Goal: Information Seeking & Learning: Learn about a topic

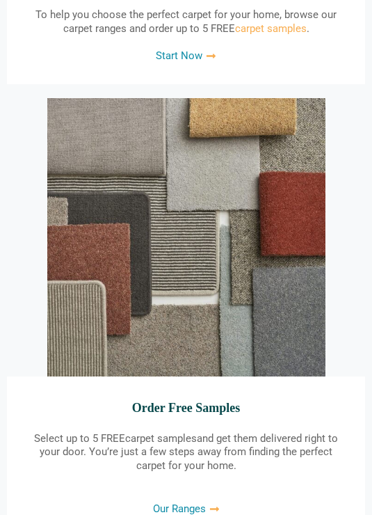
scroll to position [2091, 0]
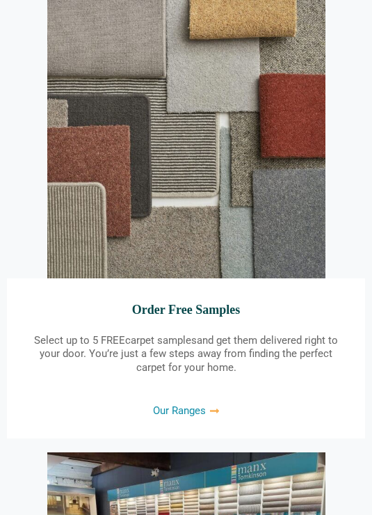
click at [169, 408] on span "Our Ranges" at bounding box center [179, 411] width 53 height 10
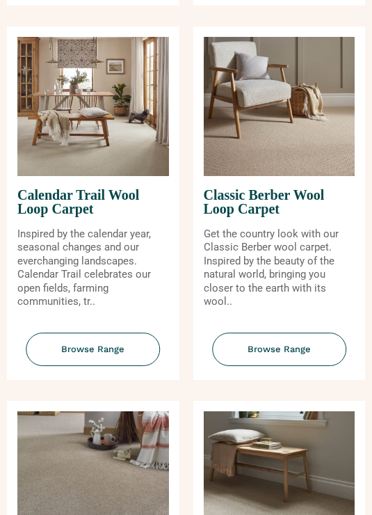
scroll to position [522, 0]
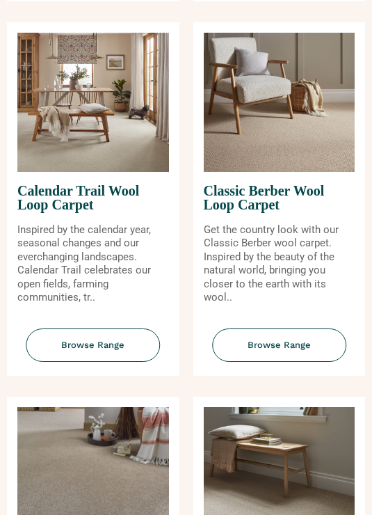
click at [230, 176] on span "Classic Berber Wool Loop Carpet" at bounding box center [280, 198] width 152 height 51
click at [262, 329] on span "Browse Range" at bounding box center [279, 346] width 134 height 34
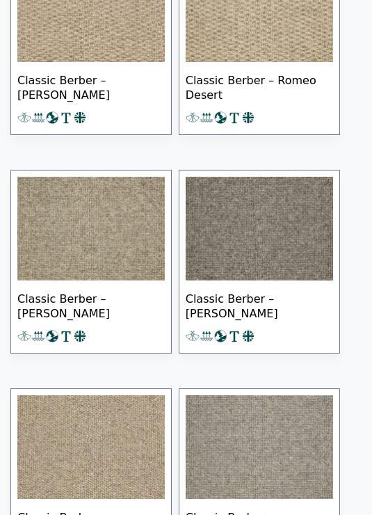
scroll to position [1862, 0]
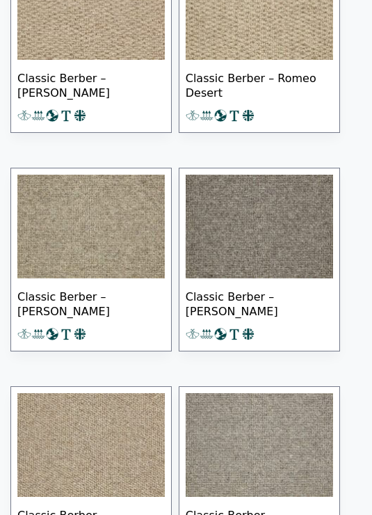
click at [248, 237] on img at bounding box center [260, 227] width 148 height 104
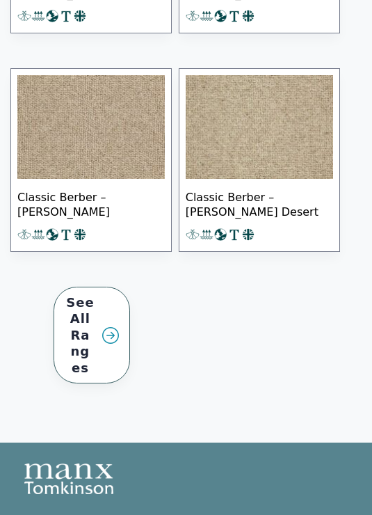
scroll to position [2878, 0]
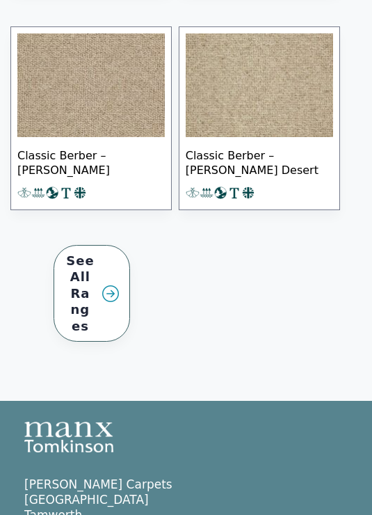
click at [96, 289] on link "See All Ranges" at bounding box center [92, 294] width 77 height 97
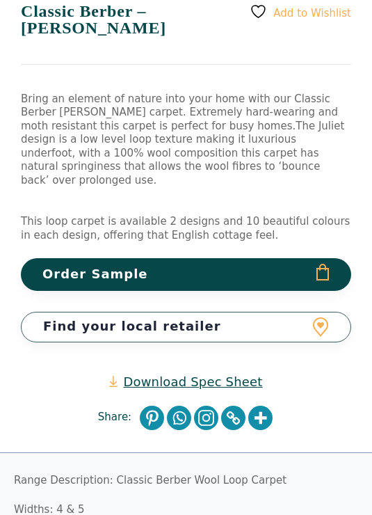
scroll to position [440, 0]
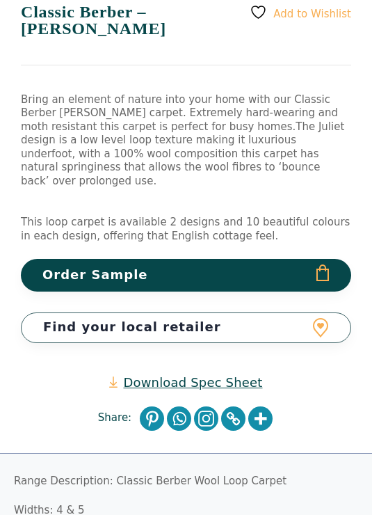
click at [167, 374] on link "Download Spec Sheet" at bounding box center [185, 382] width 153 height 16
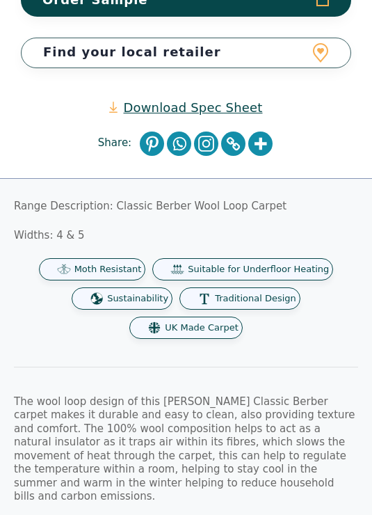
scroll to position [695, 0]
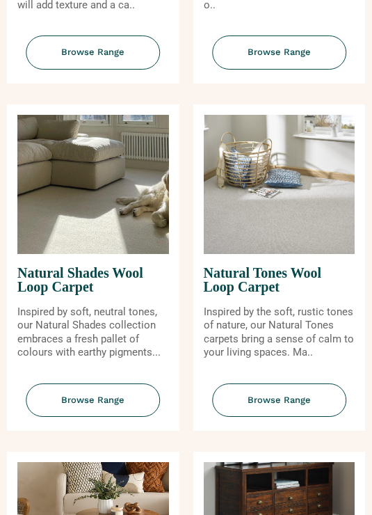
scroll to position [1886, 0]
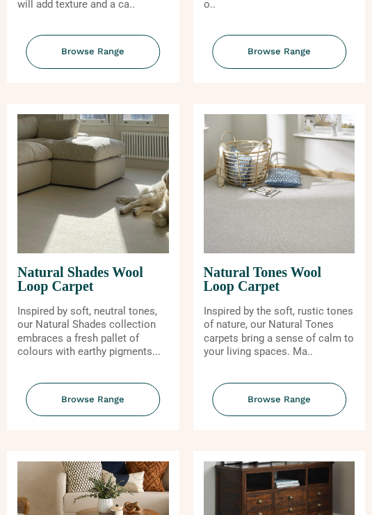
click at [248, 253] on span "Natural Tones Wool Loop Carpet" at bounding box center [280, 278] width 152 height 51
click at [250, 383] on span "Browse Range" at bounding box center [279, 400] width 134 height 34
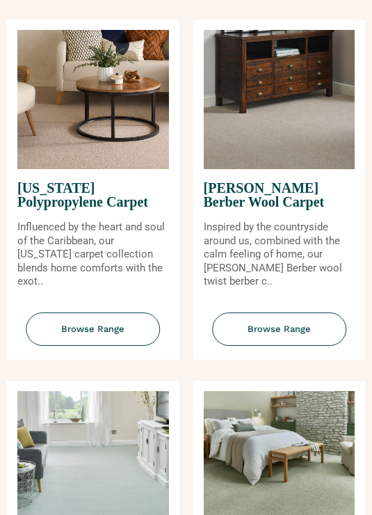
scroll to position [2317, 0]
click at [233, 169] on span "[PERSON_NAME] Berber Wool Carpet" at bounding box center [280, 194] width 152 height 51
click at [242, 169] on span "[PERSON_NAME] Berber Wool Carpet" at bounding box center [280, 194] width 152 height 51
click at [252, 312] on span "Browse Range" at bounding box center [279, 329] width 134 height 34
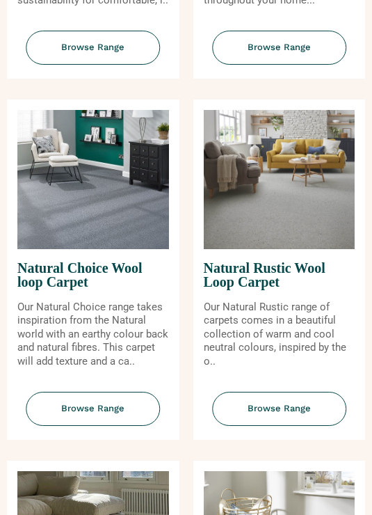
scroll to position [1530, 0]
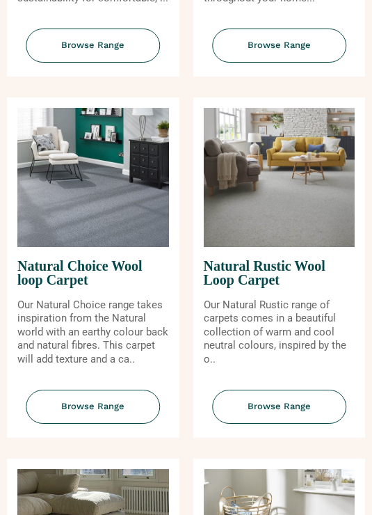
click at [260, 390] on span "Browse Range" at bounding box center [279, 407] width 134 height 34
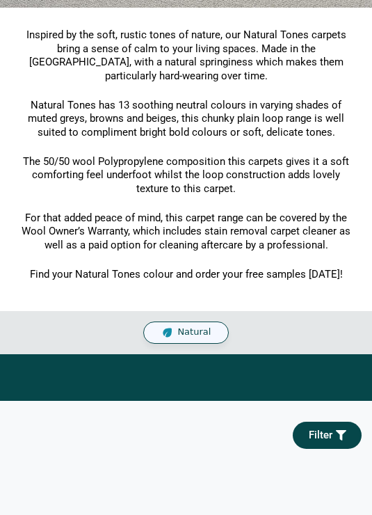
scroll to position [312, 0]
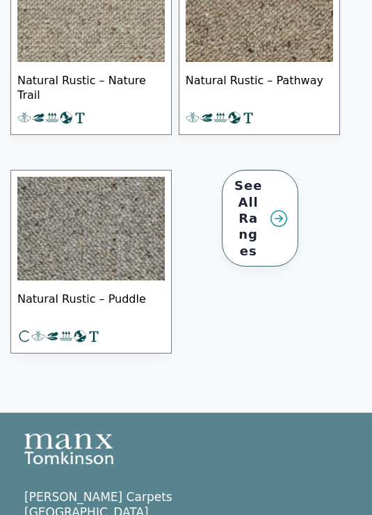
scroll to position [1486, 0]
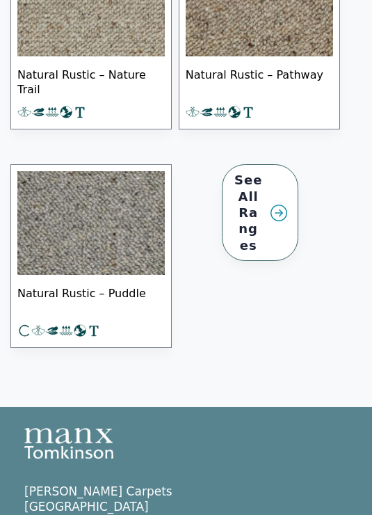
click at [86, 228] on img at bounding box center [91, 224] width 148 height 104
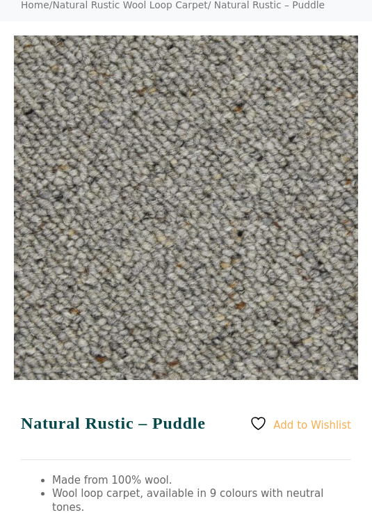
scroll to position [97, 0]
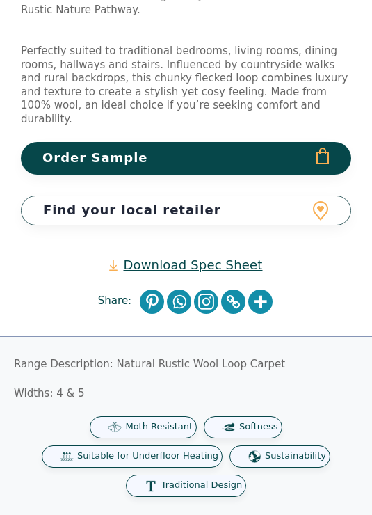
scroll to position [614, 0]
click at [165, 257] on link "Download Spec Sheet" at bounding box center [185, 265] width 153 height 16
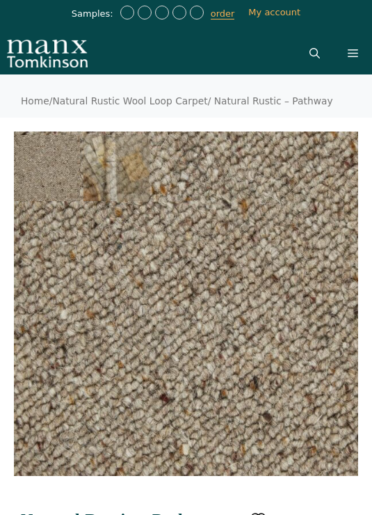
scroll to position [8, 0]
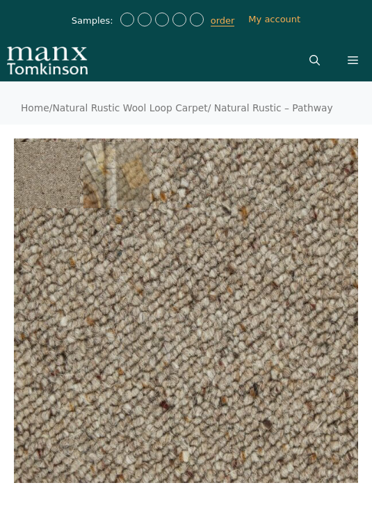
click at [33, 109] on link "Home" at bounding box center [35, 107] width 29 height 11
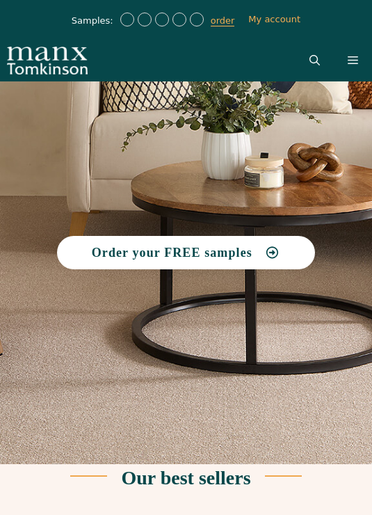
click at [355, 64] on icon at bounding box center [353, 60] width 10 height 10
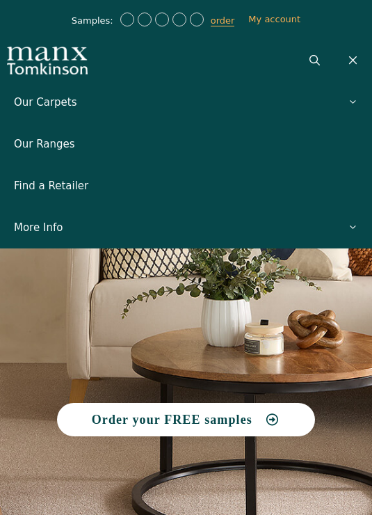
click at [31, 139] on link "Our Ranges" at bounding box center [186, 144] width 372 height 42
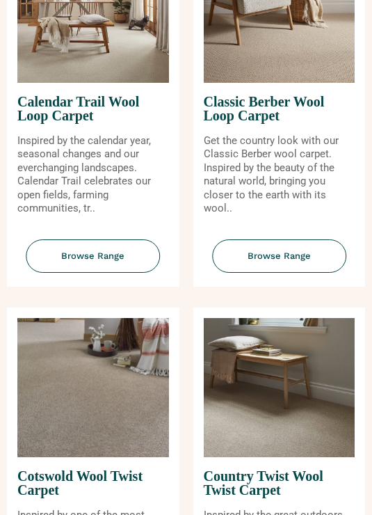
scroll to position [613, 0]
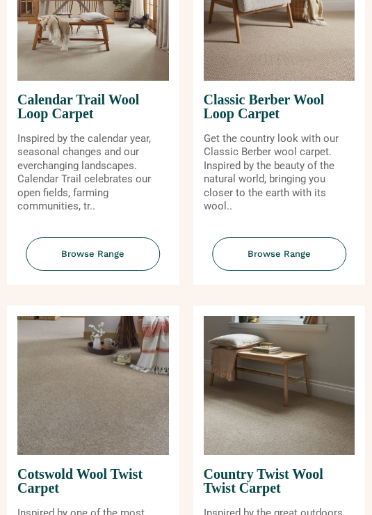
click at [87, 238] on span "Browse Range" at bounding box center [93, 255] width 134 height 34
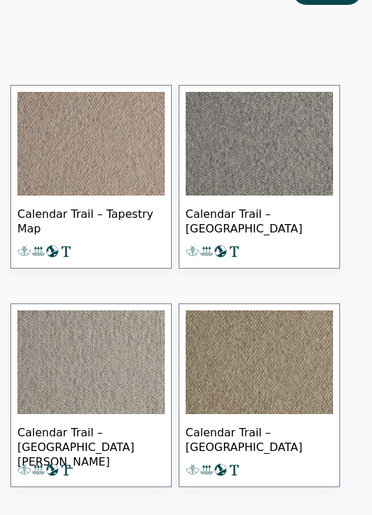
scroll to position [881, 0]
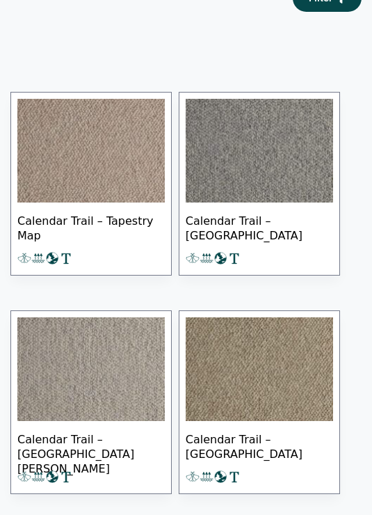
click at [215, 152] on img at bounding box center [260, 151] width 148 height 104
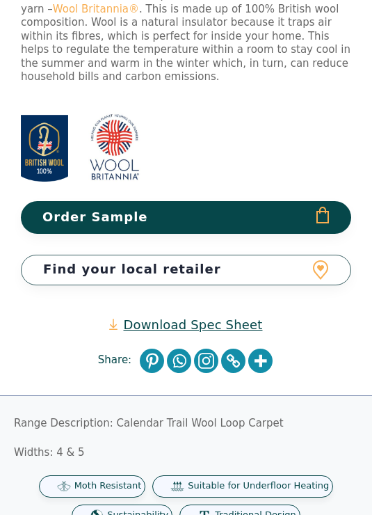
scroll to position [811, 0]
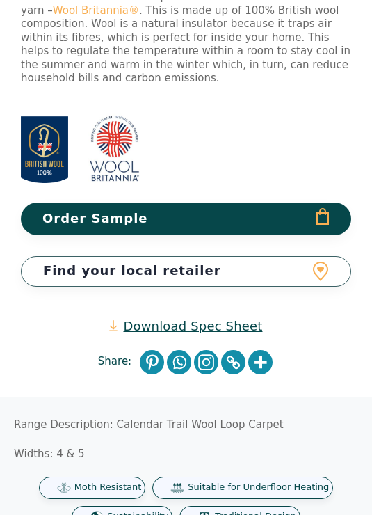
click at [154, 318] on link "Download Spec Sheet" at bounding box center [185, 326] width 153 height 16
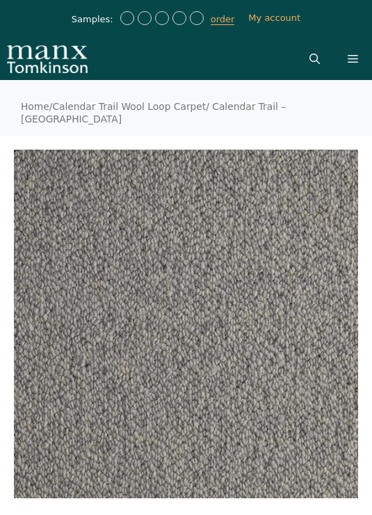
scroll to position [0, 0]
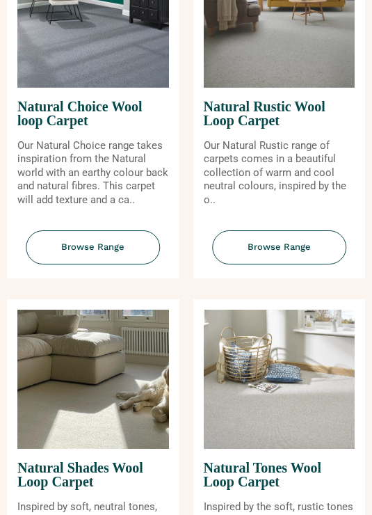
scroll to position [1694, 0]
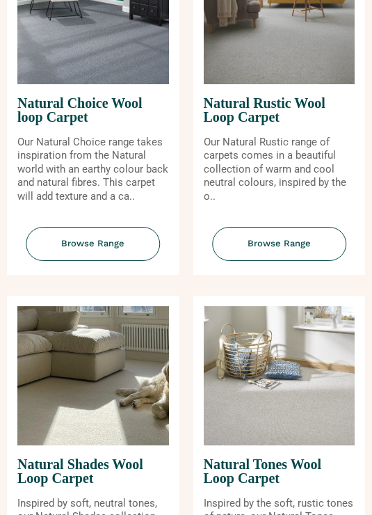
click at [78, 231] on span "Browse Range" at bounding box center [93, 244] width 134 height 34
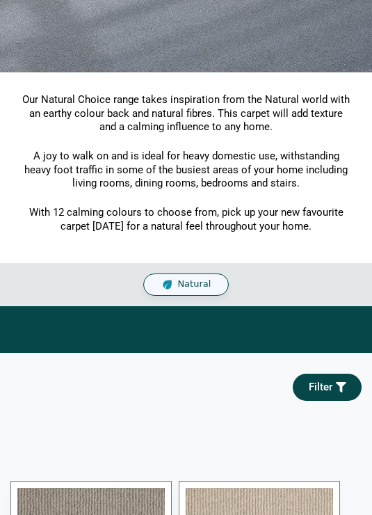
scroll to position [272, 0]
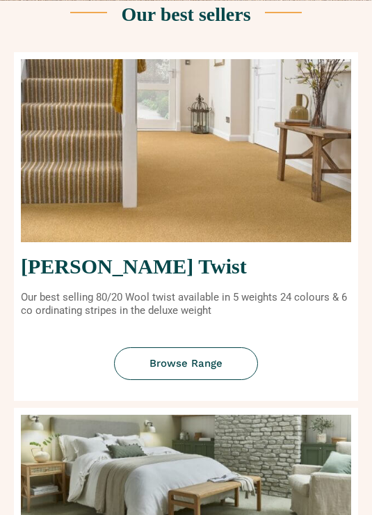
scroll to position [466, 0]
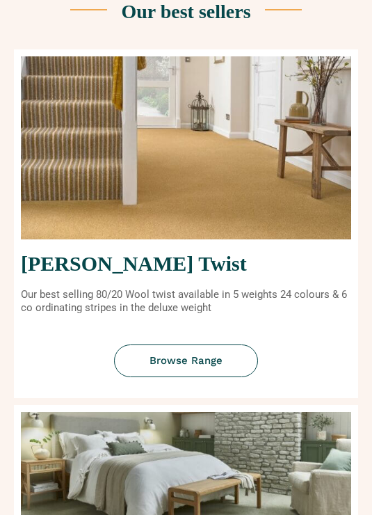
click at [195, 358] on span "Browse Range" at bounding box center [186, 361] width 73 height 10
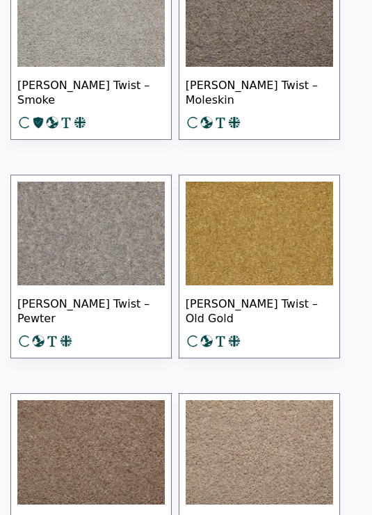
scroll to position [1563, 0]
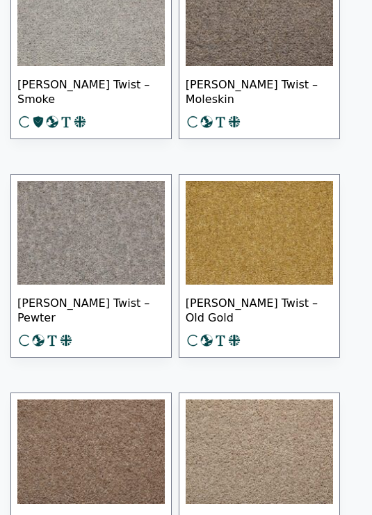
click at [80, 295] on span "[PERSON_NAME] Twist – Pewter" at bounding box center [91, 309] width 148 height 49
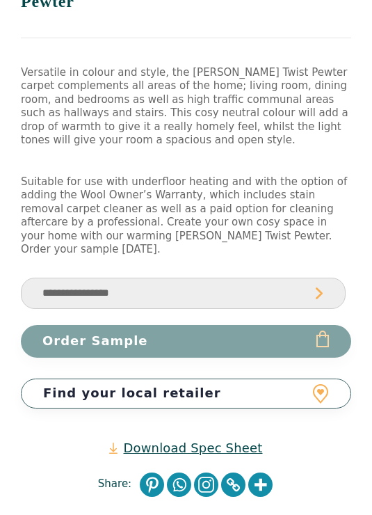
scroll to position [470, 0]
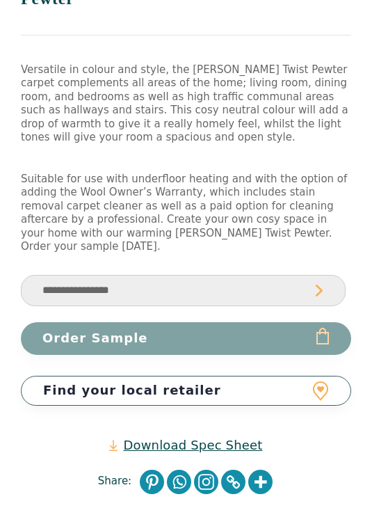
click at [173, 438] on link "Download Spec Sheet" at bounding box center [185, 446] width 153 height 16
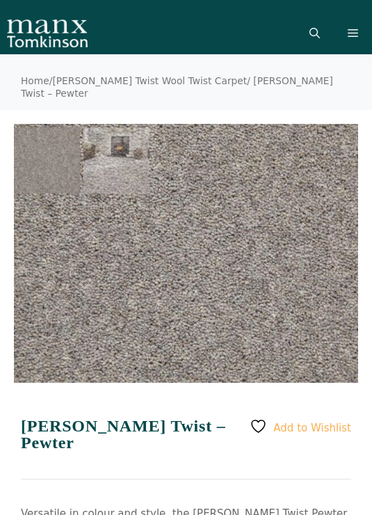
scroll to position [0, 0]
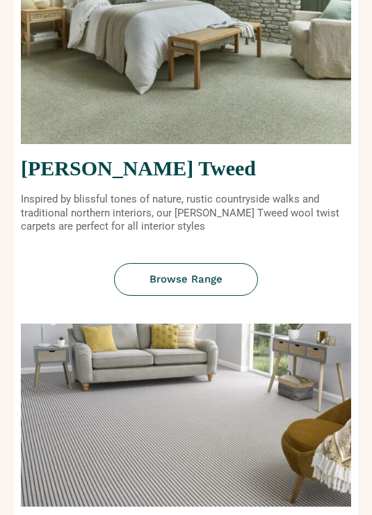
scroll to position [924, 0]
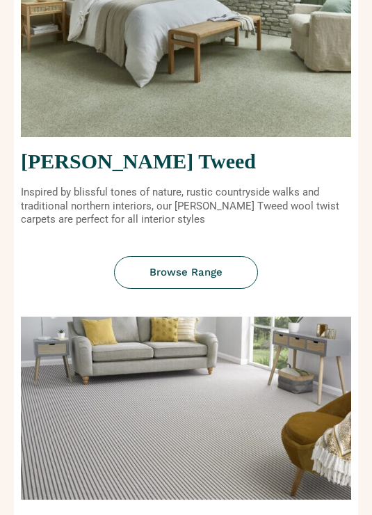
click at [130, 157] on h2 "Tomkinson Tweed" at bounding box center [186, 161] width 331 height 21
click at [178, 260] on link "Browse Range" at bounding box center [186, 272] width 144 height 33
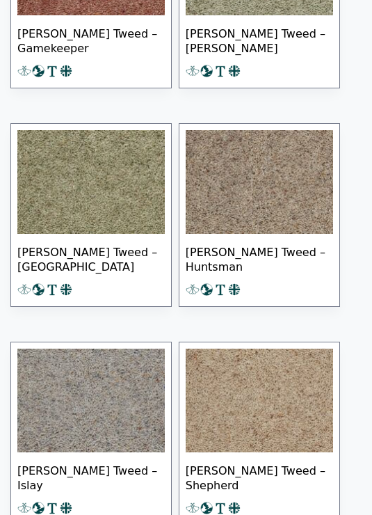
scroll to position [1175, 0]
click at [58, 246] on span "[PERSON_NAME] Tweed – [GEOGRAPHIC_DATA]" at bounding box center [91, 258] width 148 height 49
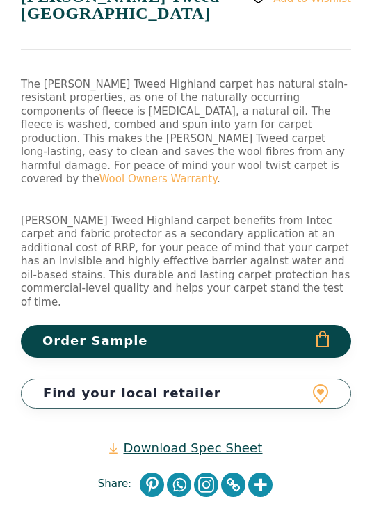
scroll to position [543, 0]
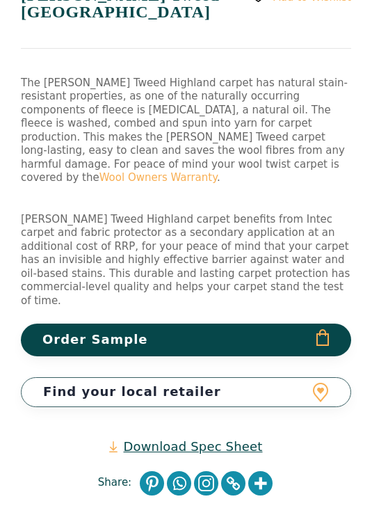
click at [196, 439] on link "Download Spec Sheet" at bounding box center [185, 447] width 153 height 16
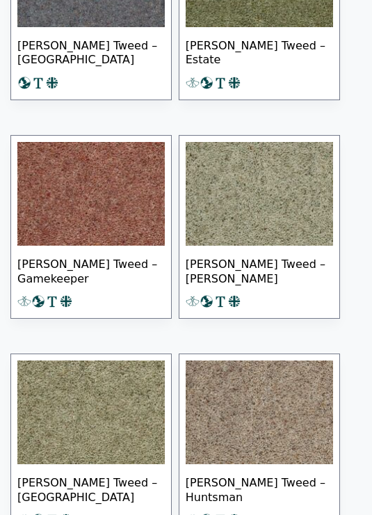
scroll to position [923, 0]
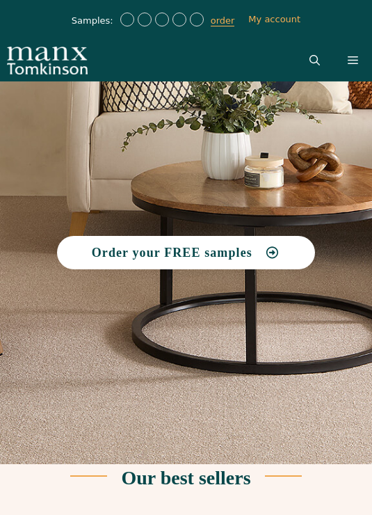
click at [314, 56] on icon "Open Search Bar" at bounding box center [315, 60] width 10 height 10
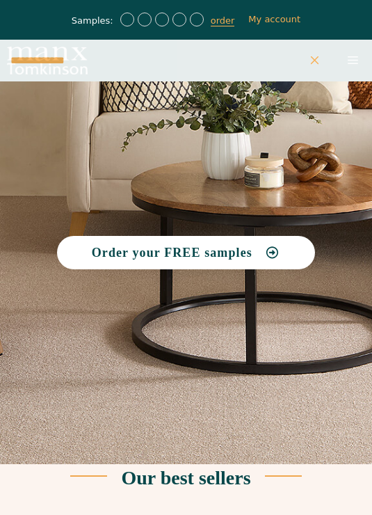
type input "**********"
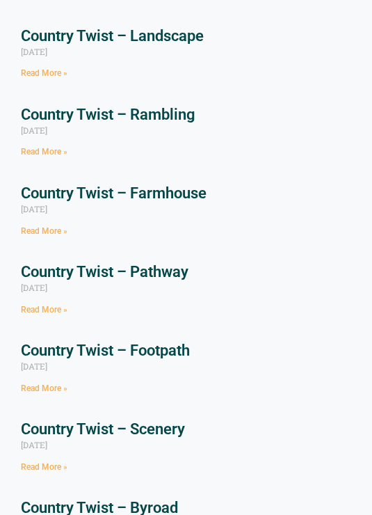
scroll to position [472, 0]
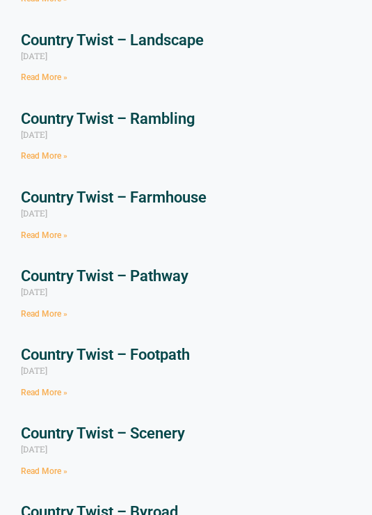
click at [97, 191] on link "Country Twist – Farmhouse" at bounding box center [114, 197] width 186 height 17
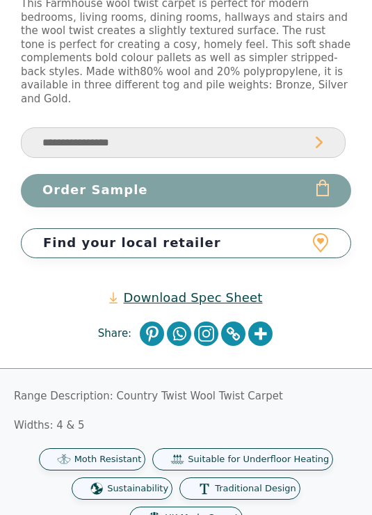
scroll to position [674, 0]
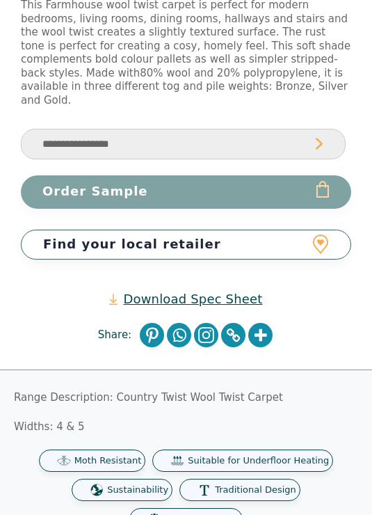
click at [199, 291] on link "Download Spec Sheet" at bounding box center [185, 299] width 153 height 16
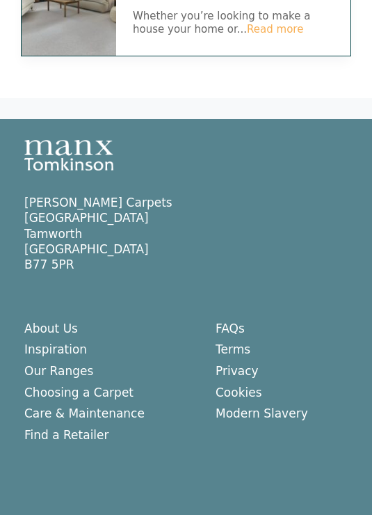
scroll to position [2337, 0]
